Goal: Information Seeking & Learning: Check status

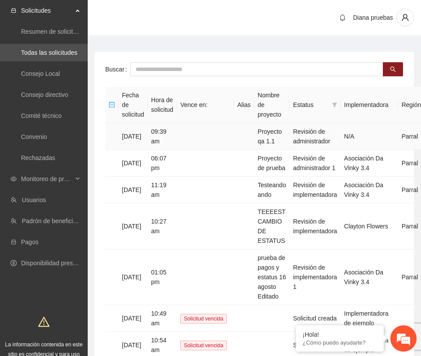
click at [175, 138] on td "09:39 am" at bounding box center [162, 136] width 29 height 27
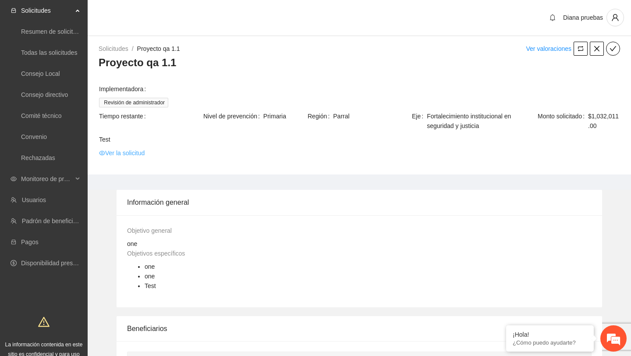
click at [133, 153] on link "Ver la solicitud" at bounding box center [122, 153] width 46 height 10
